Goal: Task Accomplishment & Management: Manage account settings

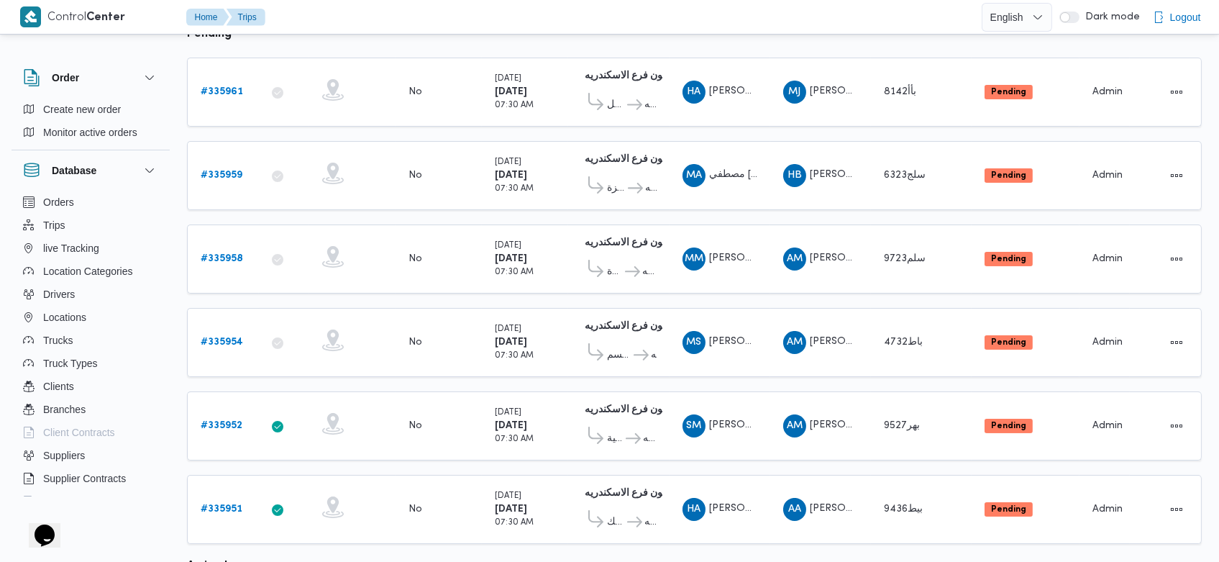
scroll to position [207, 0]
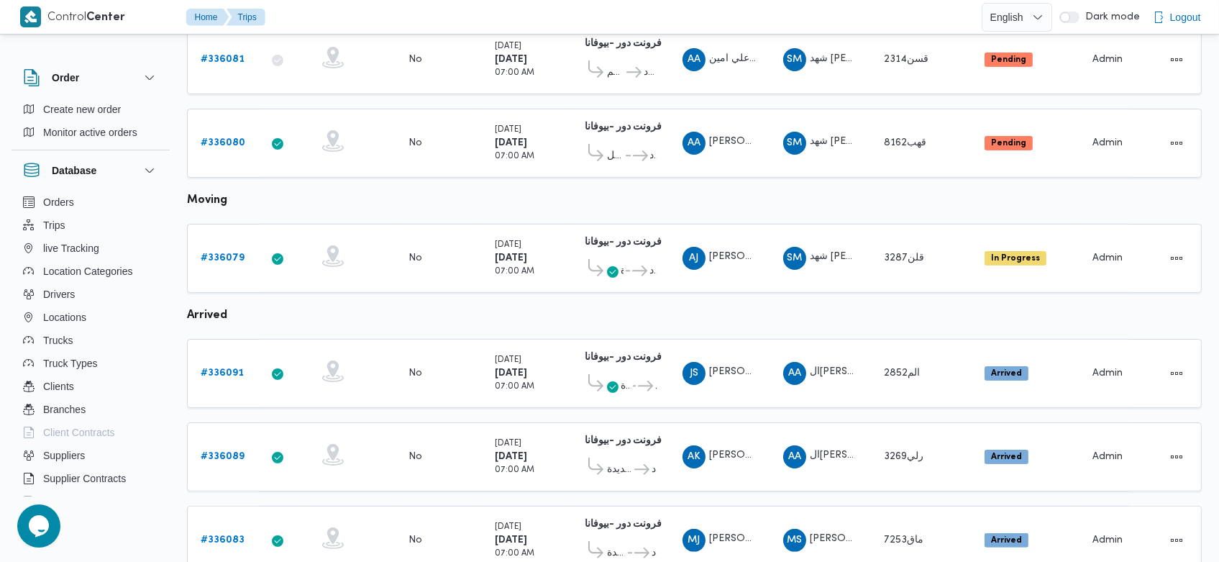
scroll to position [1016, 0]
